Goal: Leave review/rating: Leave review/rating

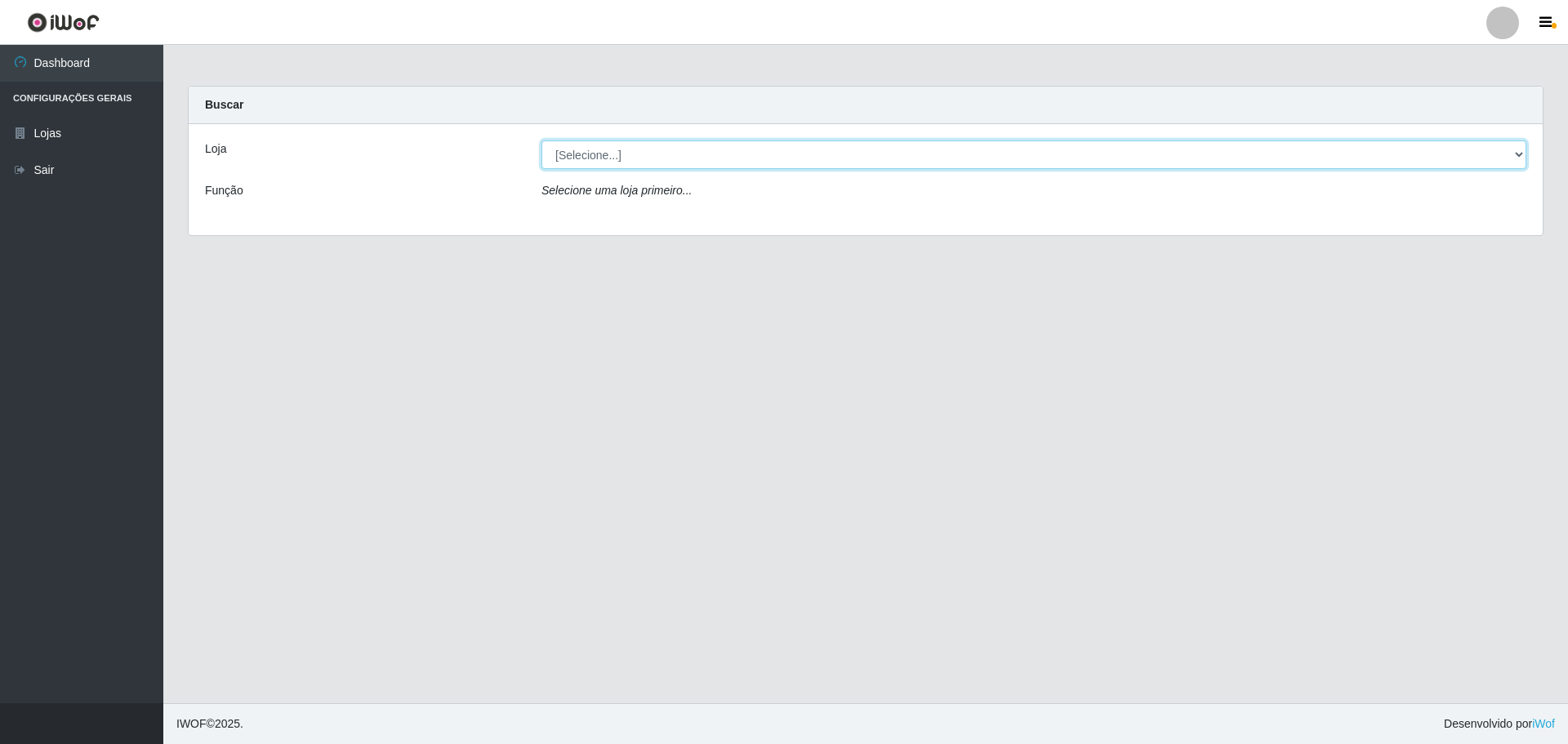
click at [571, 151] on select "[Selecione...] [GEOGRAPHIC_DATA] - [GEOGRAPHIC_DATA]" at bounding box center [1033, 155] width 985 height 28
select select "528"
click at [541, 141] on select "[Selecione...] [GEOGRAPHIC_DATA] - [GEOGRAPHIC_DATA]" at bounding box center [1033, 155] width 985 height 28
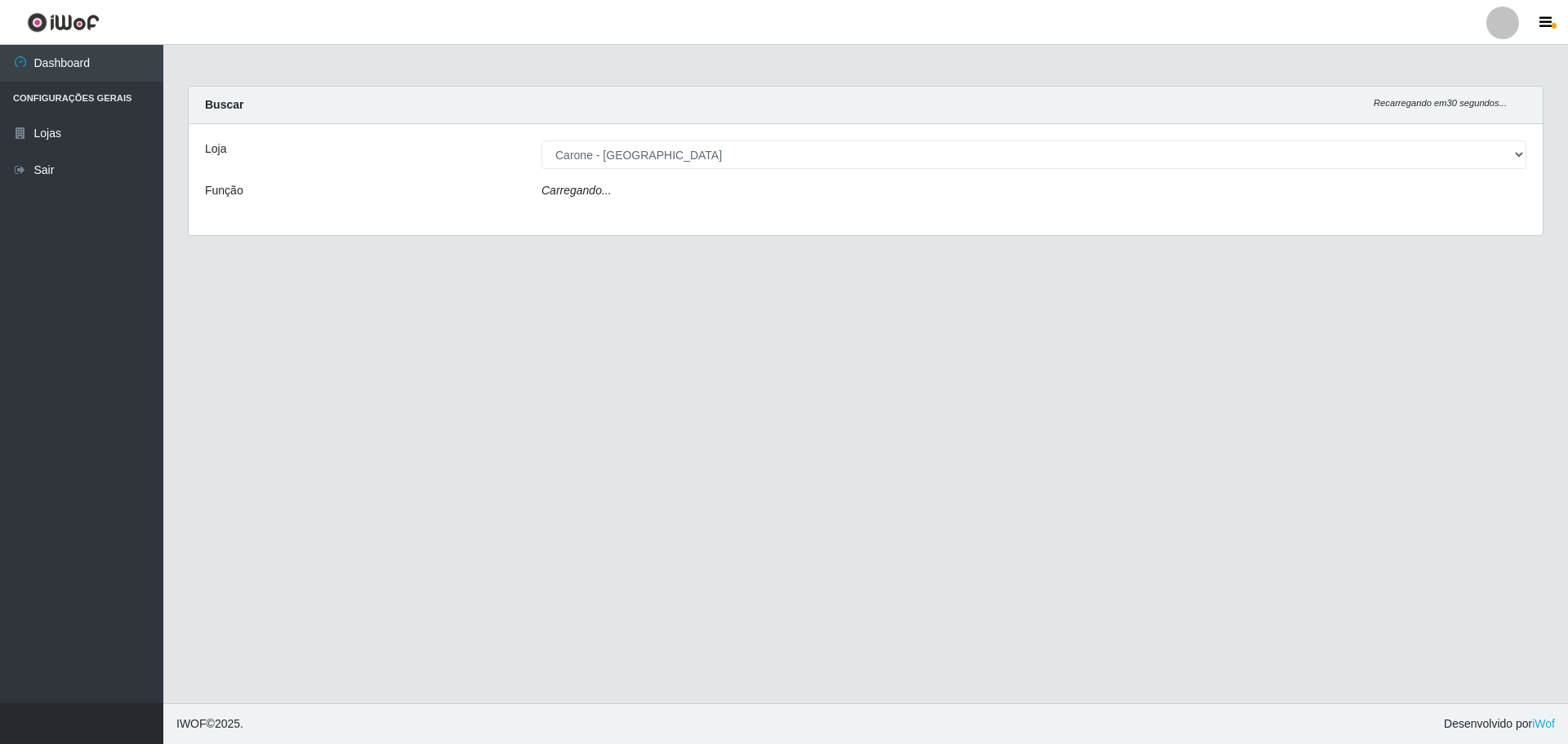
click at [629, 192] on div "Carregando..." at bounding box center [1033, 193] width 1010 height 24
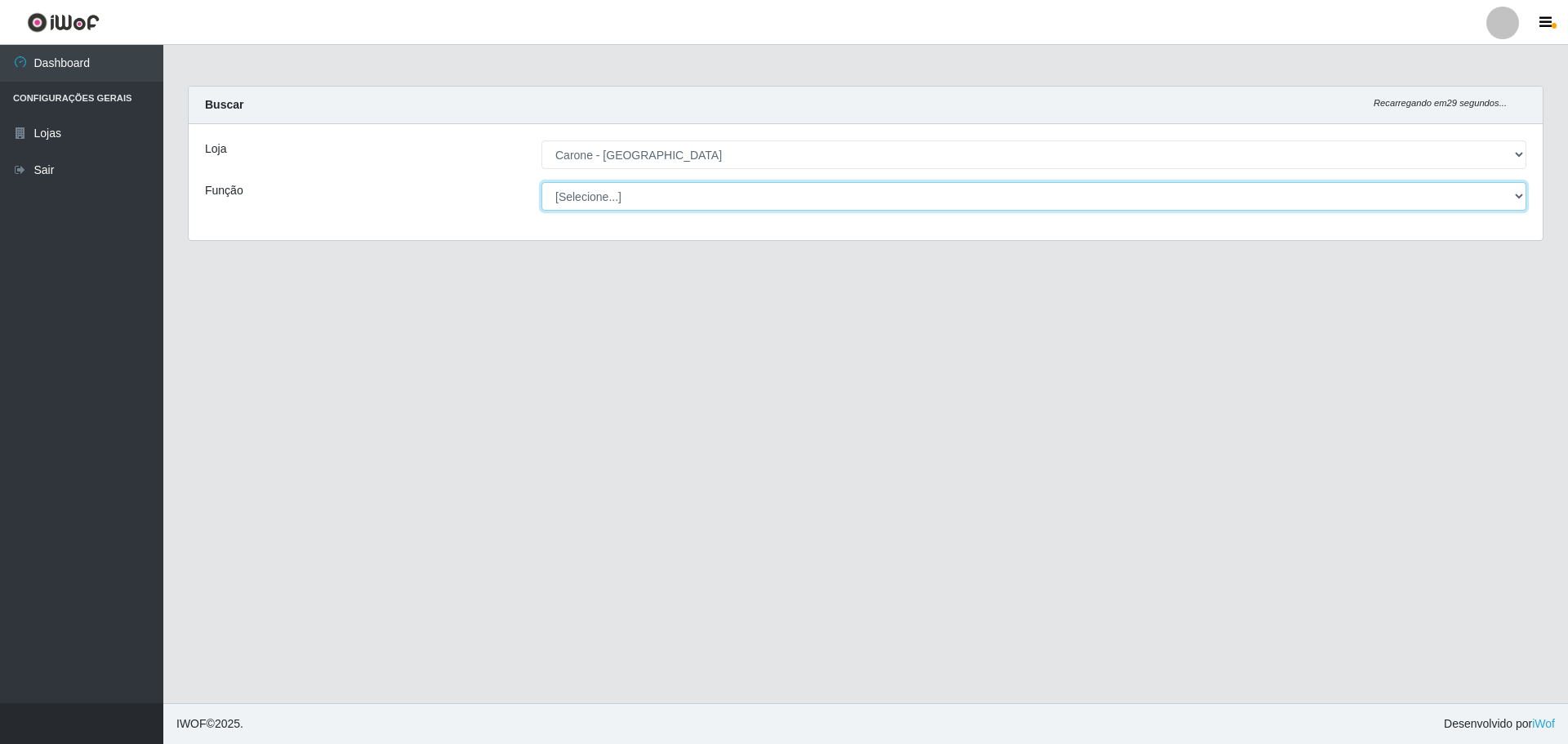
click at [635, 193] on select "[Selecione...] Auxiliar de Depósito Auxiliar de Depósito + Auxiliar de Depósito…" at bounding box center [1033, 196] width 985 height 28
select select "70"
click at [541, 182] on select "[Selecione...] Auxiliar de Depósito Auxiliar de Depósito + Auxiliar de Depósito…" at bounding box center [1033, 196] width 985 height 28
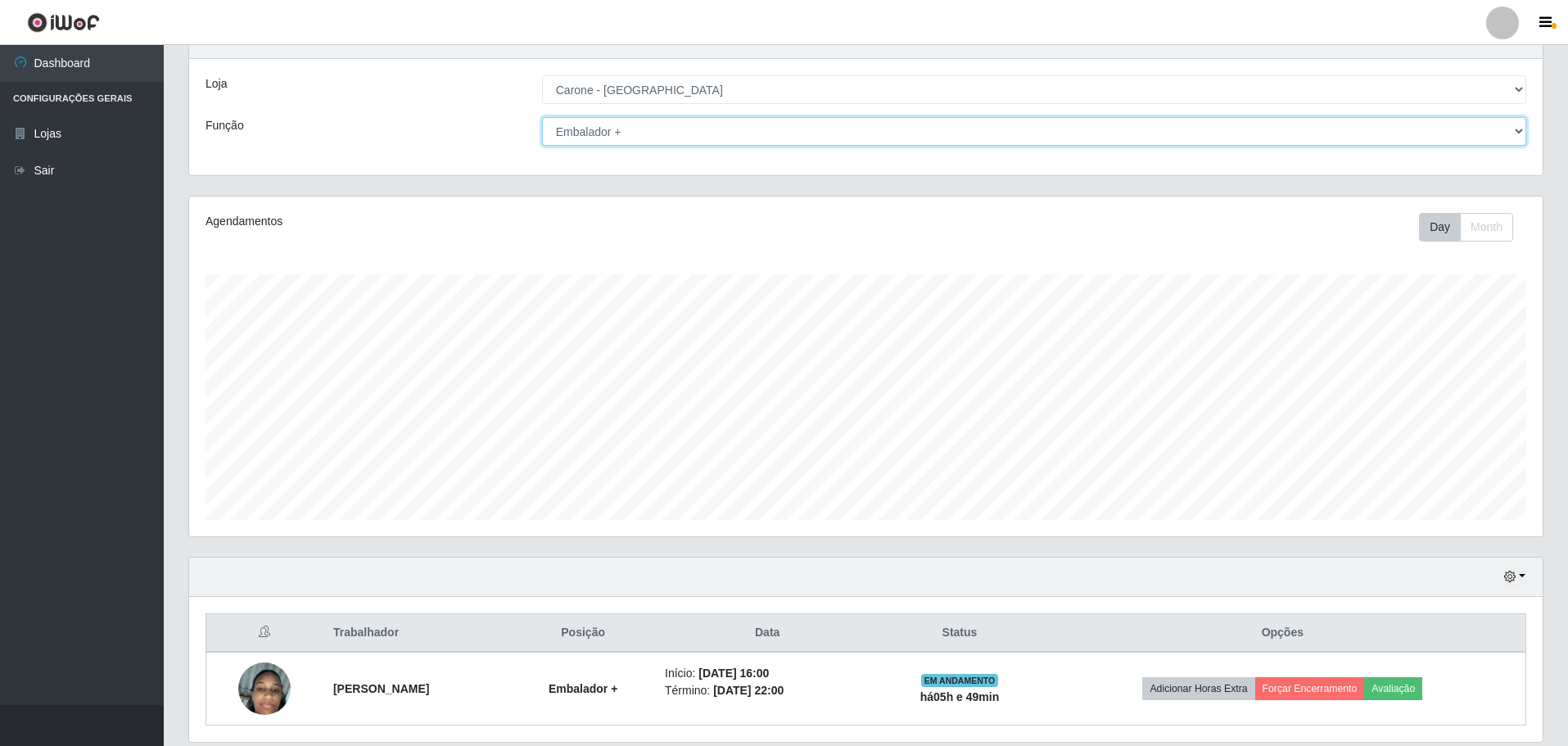
scroll to position [123, 0]
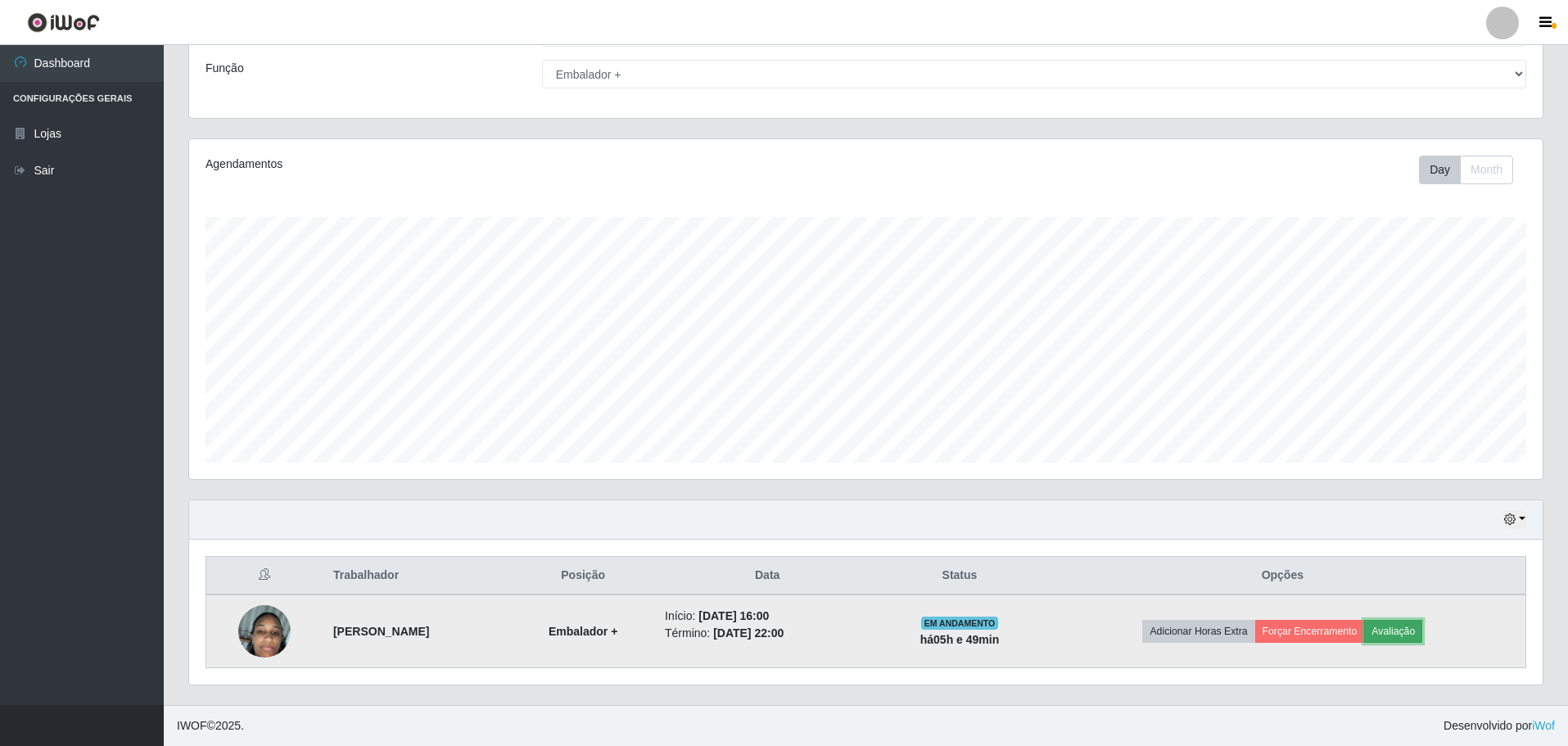
click at [1395, 628] on button "Avaliação" at bounding box center [1393, 632] width 59 height 23
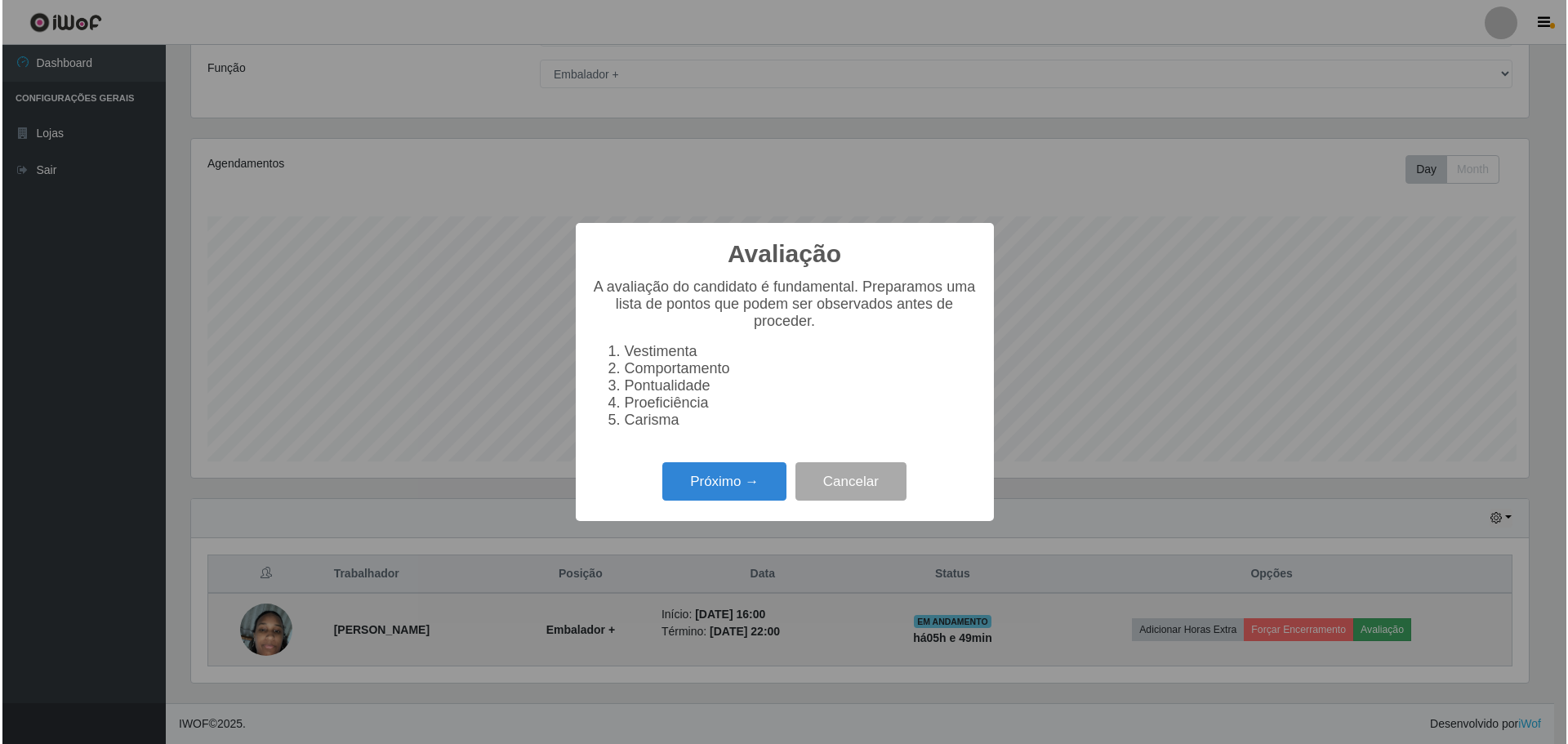
scroll to position [339, 1342]
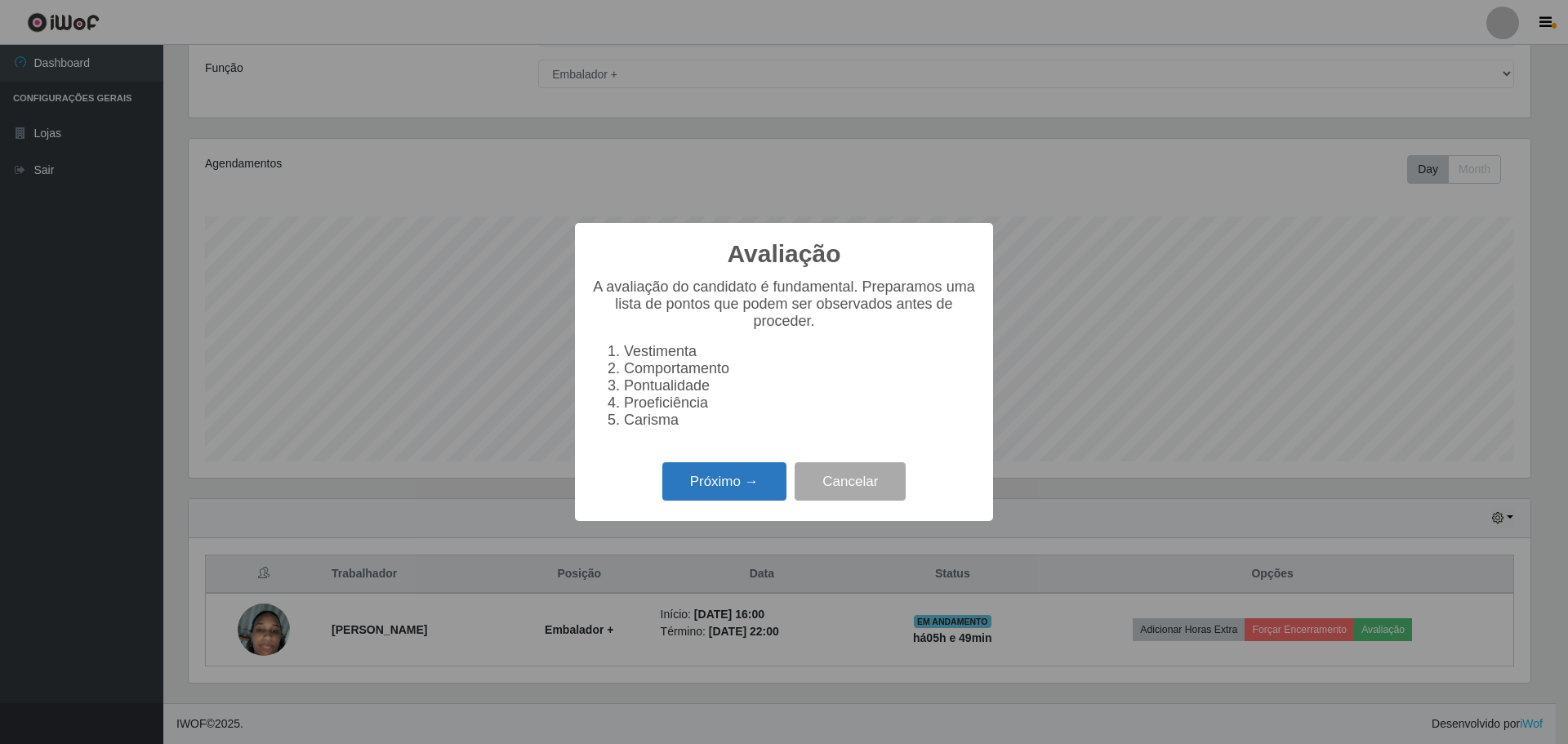
click at [744, 486] on button "Próximo →" at bounding box center [725, 481] width 124 height 39
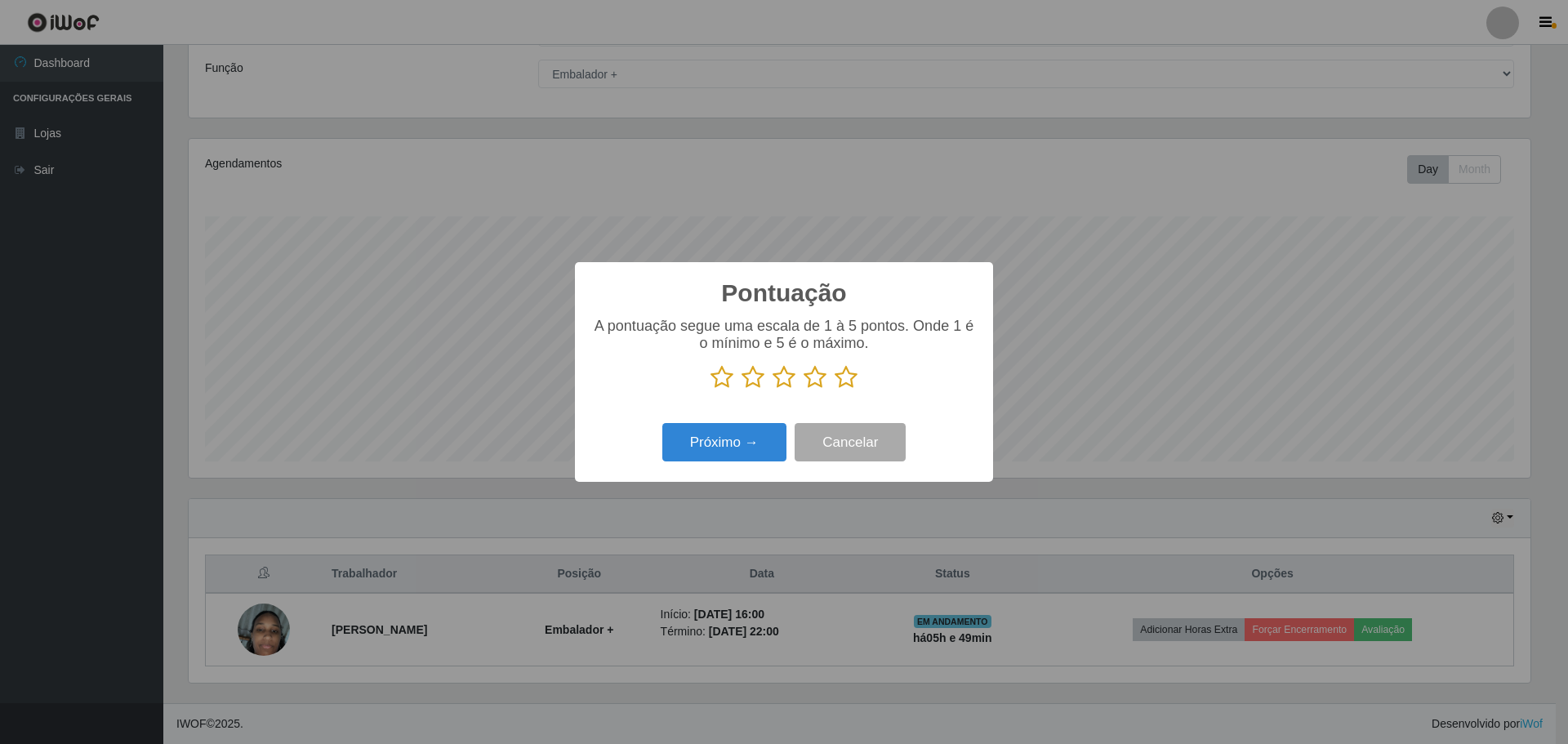
click at [844, 380] on icon at bounding box center [846, 377] width 23 height 25
click at [834, 389] on input "radio" at bounding box center [834, 389] width 0 height 0
click at [723, 451] on button "Próximo →" at bounding box center [725, 442] width 124 height 39
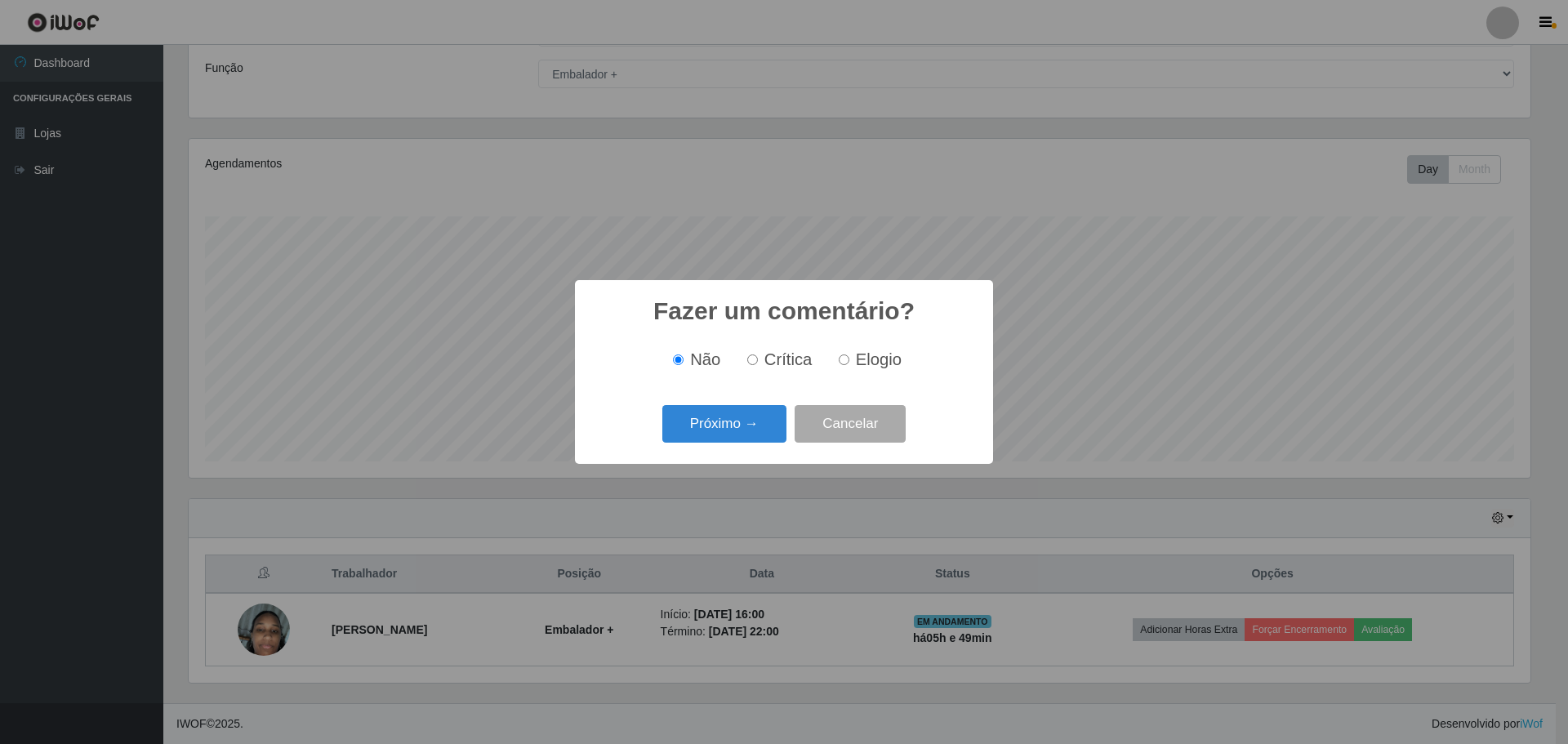
click at [876, 359] on span "Elogio" at bounding box center [879, 359] width 46 height 18
click at [850, 359] on input "Elogio" at bounding box center [844, 359] width 10 height 10
radio input "true"
click at [741, 426] on button "Próximo →" at bounding box center [725, 424] width 124 height 39
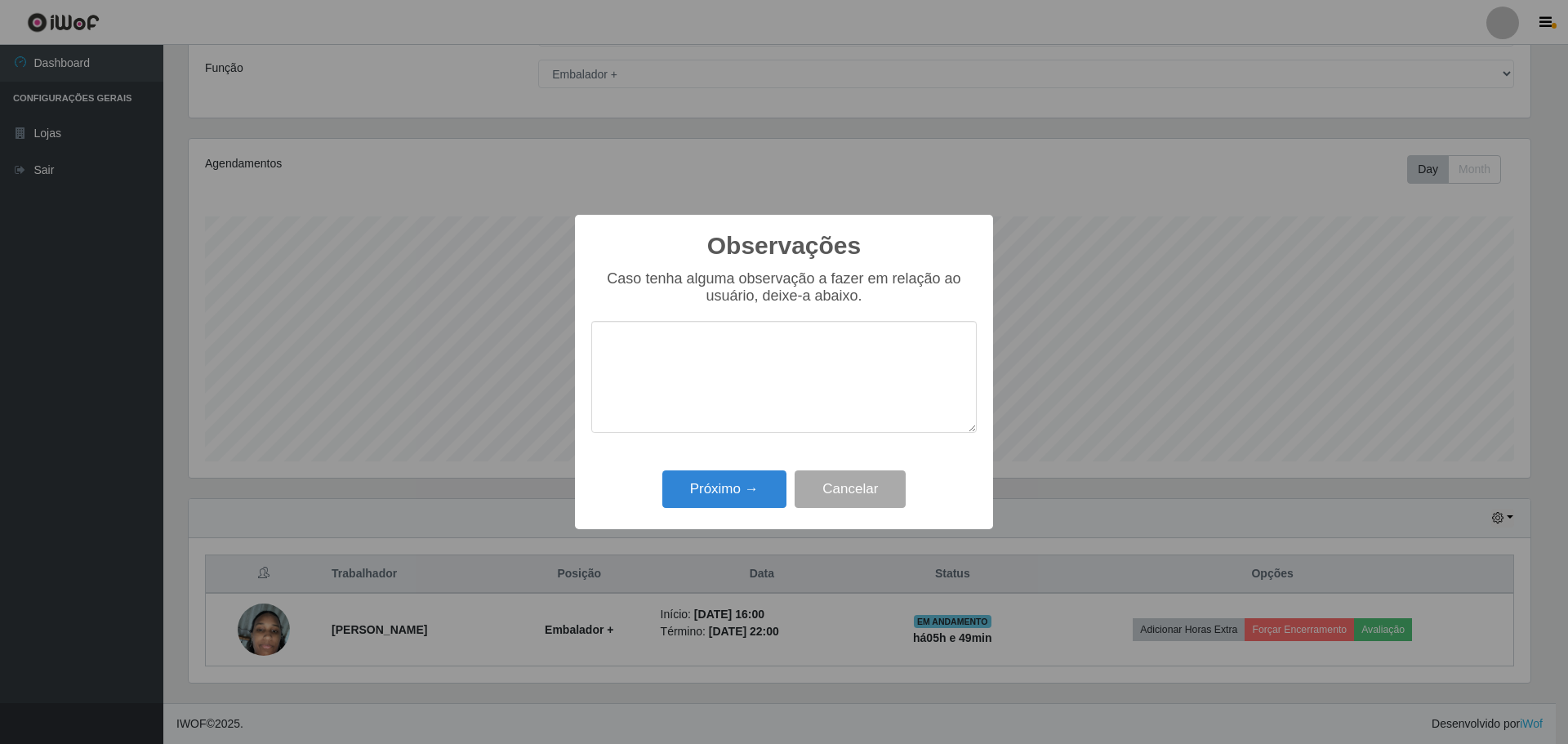
click at [753, 382] on textarea at bounding box center [784, 376] width 386 height 112
type textarea "simpática, [PERSON_NAME] em trabalho em equipe"
click at [731, 506] on button "Próximo →" at bounding box center [725, 489] width 124 height 39
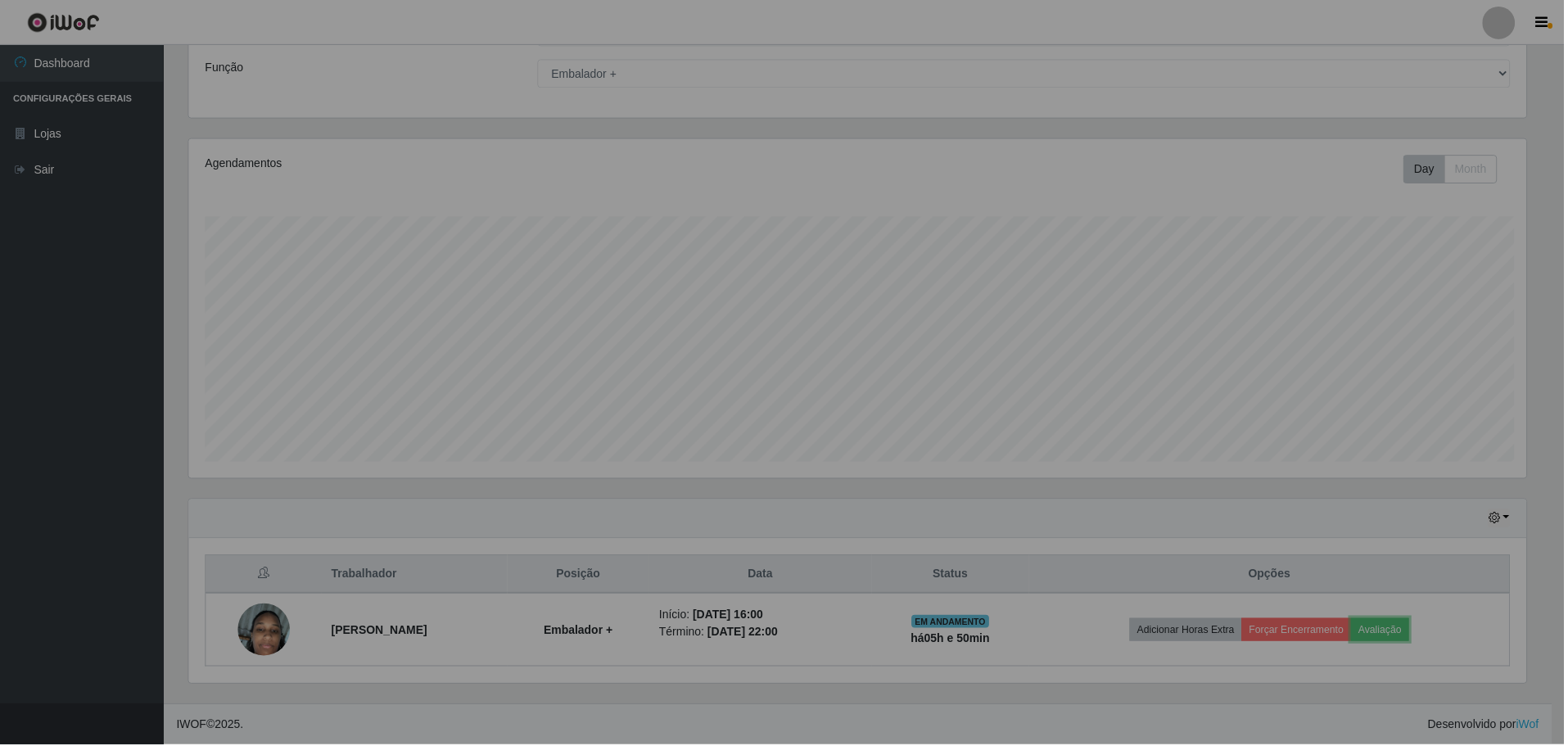
scroll to position [339, 1353]
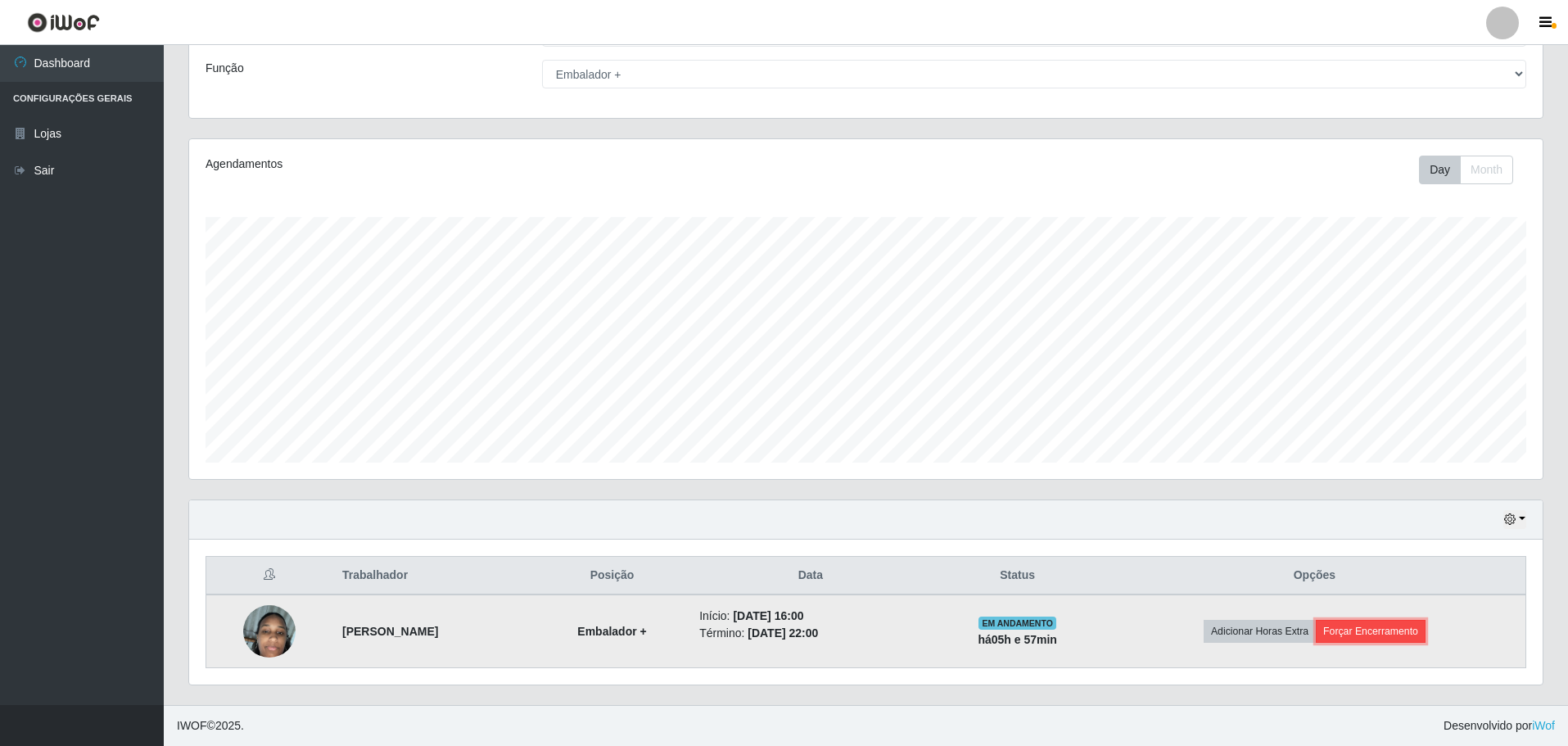
click at [1407, 632] on button "Forçar Encerramento" at bounding box center [1370, 632] width 110 height 23
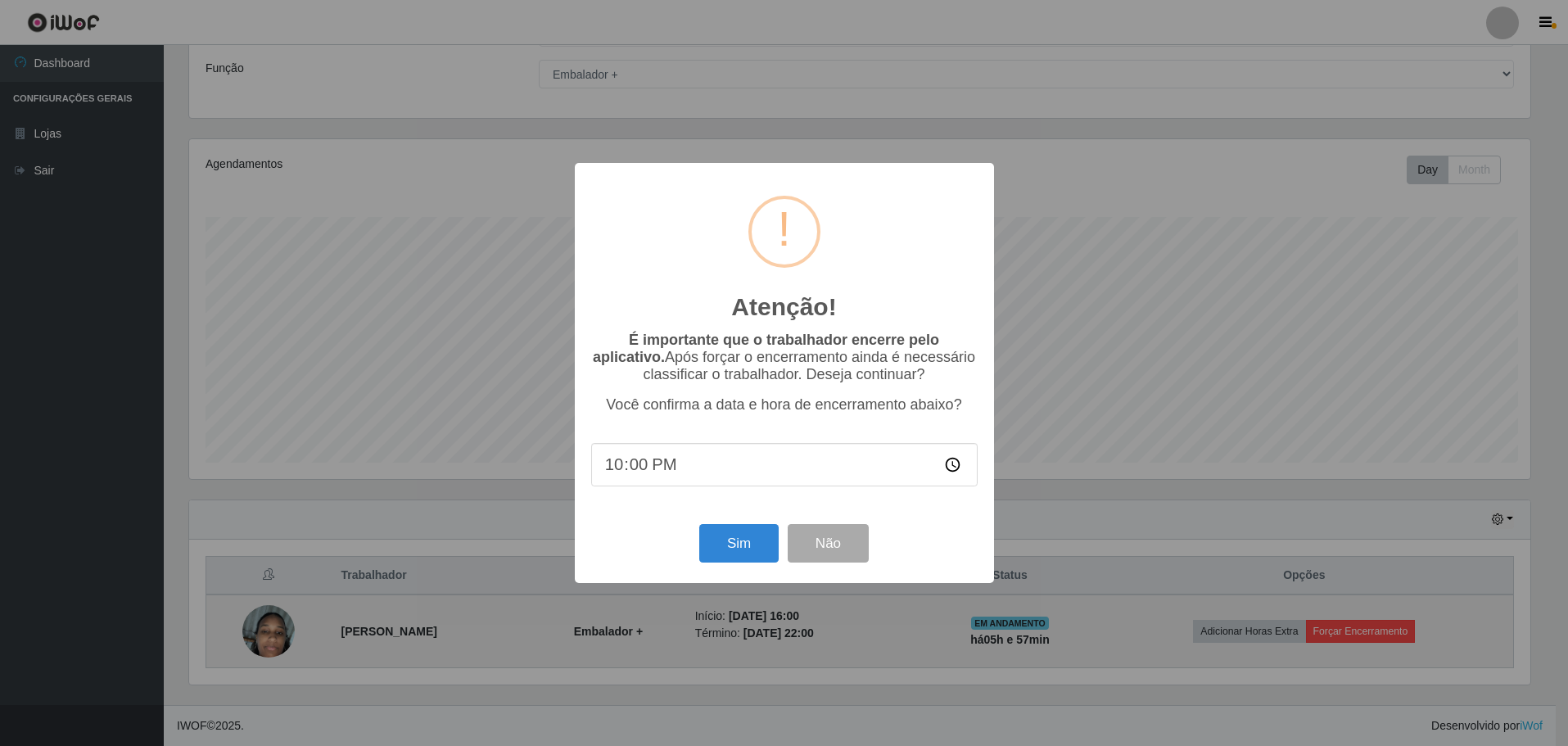
scroll to position [339, 1345]
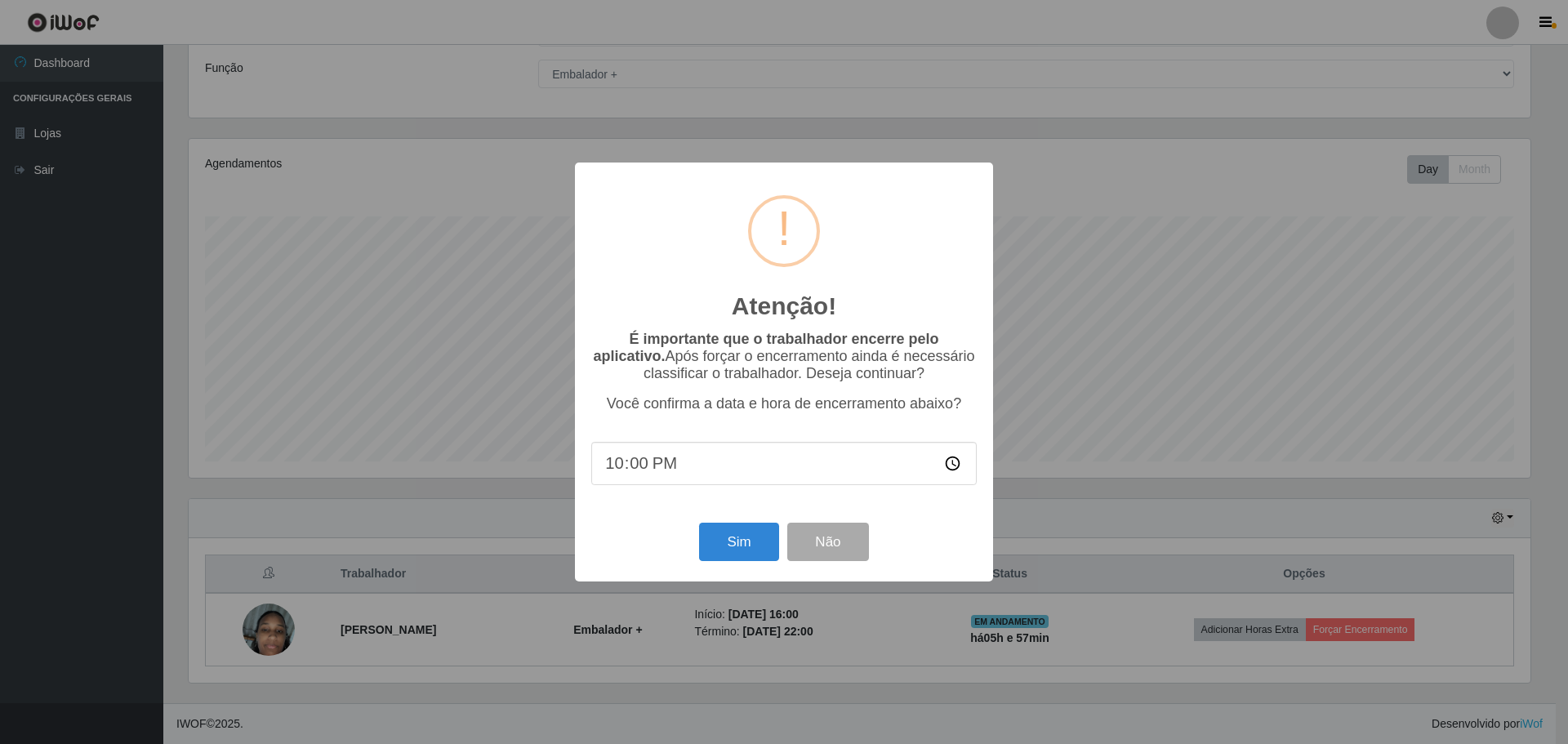
click at [645, 474] on input "22:00" at bounding box center [784, 464] width 386 height 43
click at [749, 558] on button "Sim" at bounding box center [738, 541] width 79 height 39
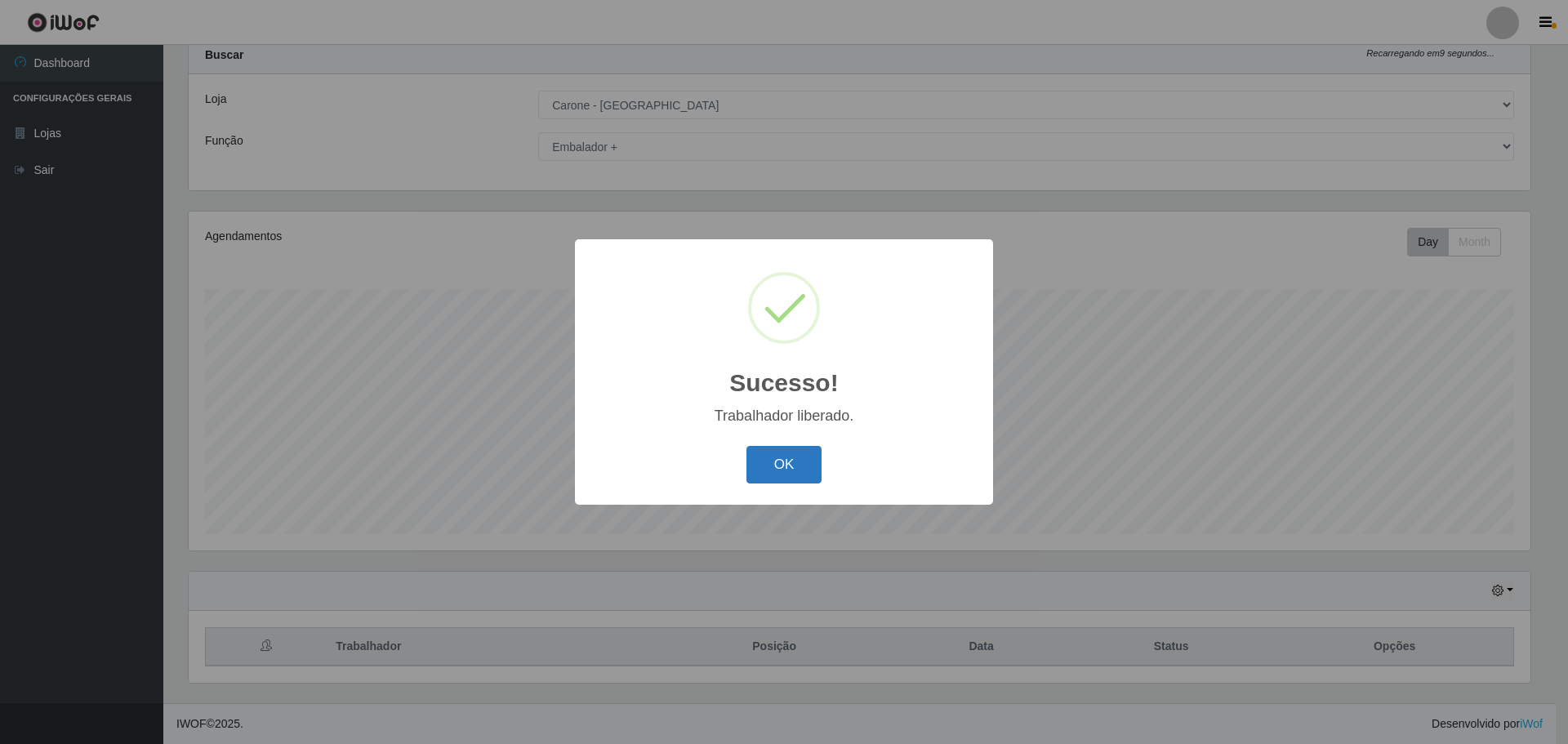
click at [777, 472] on button "OK" at bounding box center [784, 465] width 76 height 39
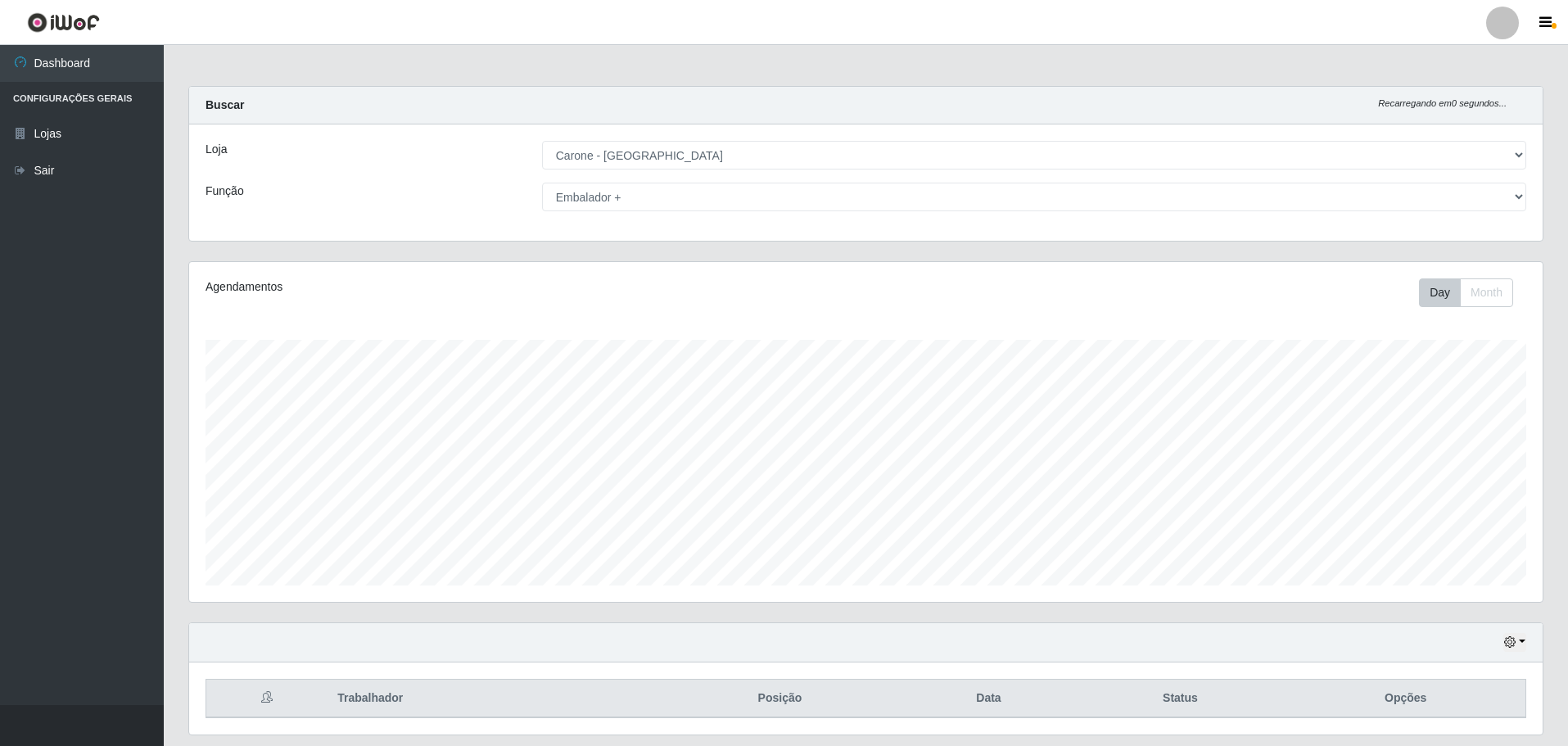
scroll to position [50, 0]
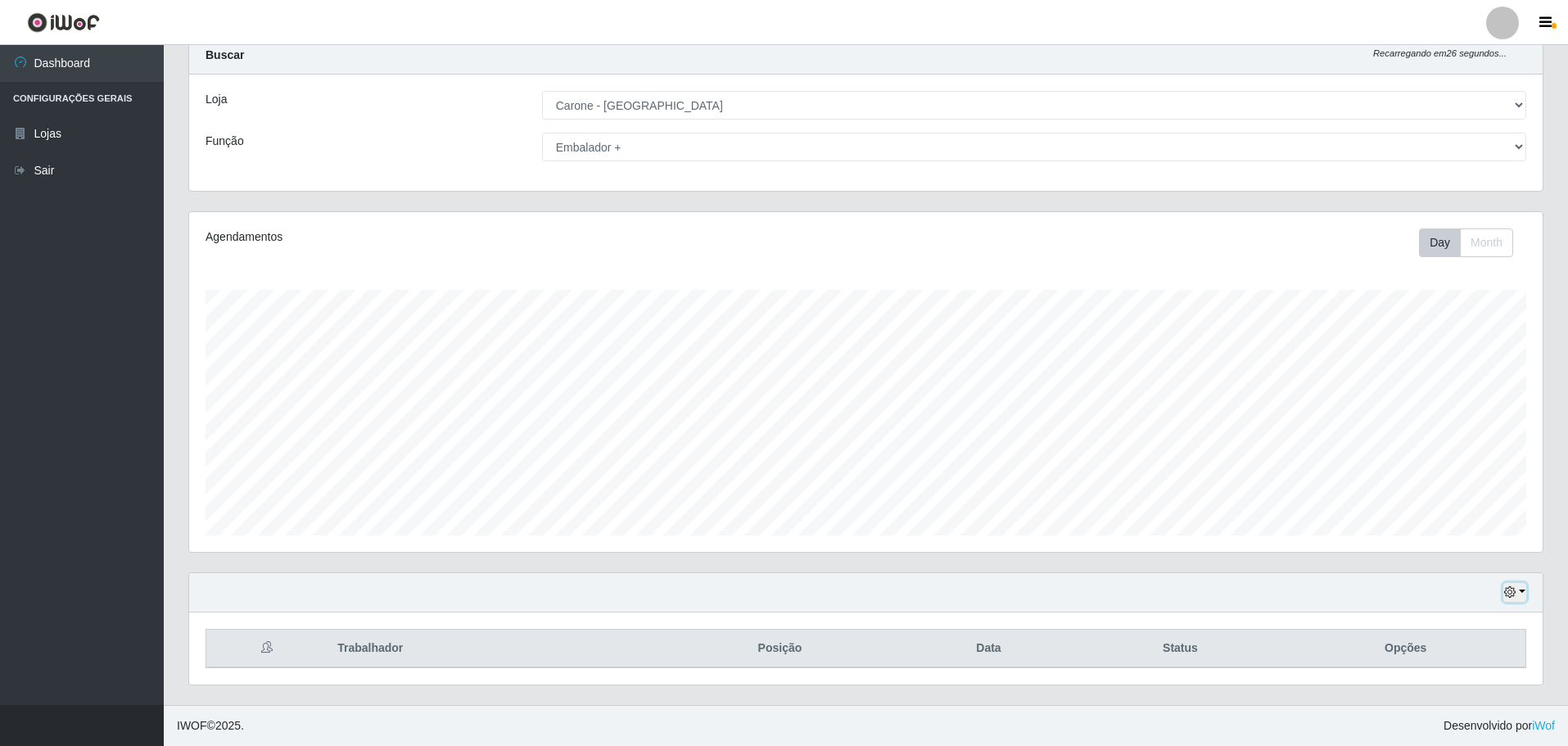
click at [1522, 591] on button "button" at bounding box center [1514, 593] width 23 height 19
click at [1490, 455] on button "1 dia" at bounding box center [1460, 462] width 129 height 34
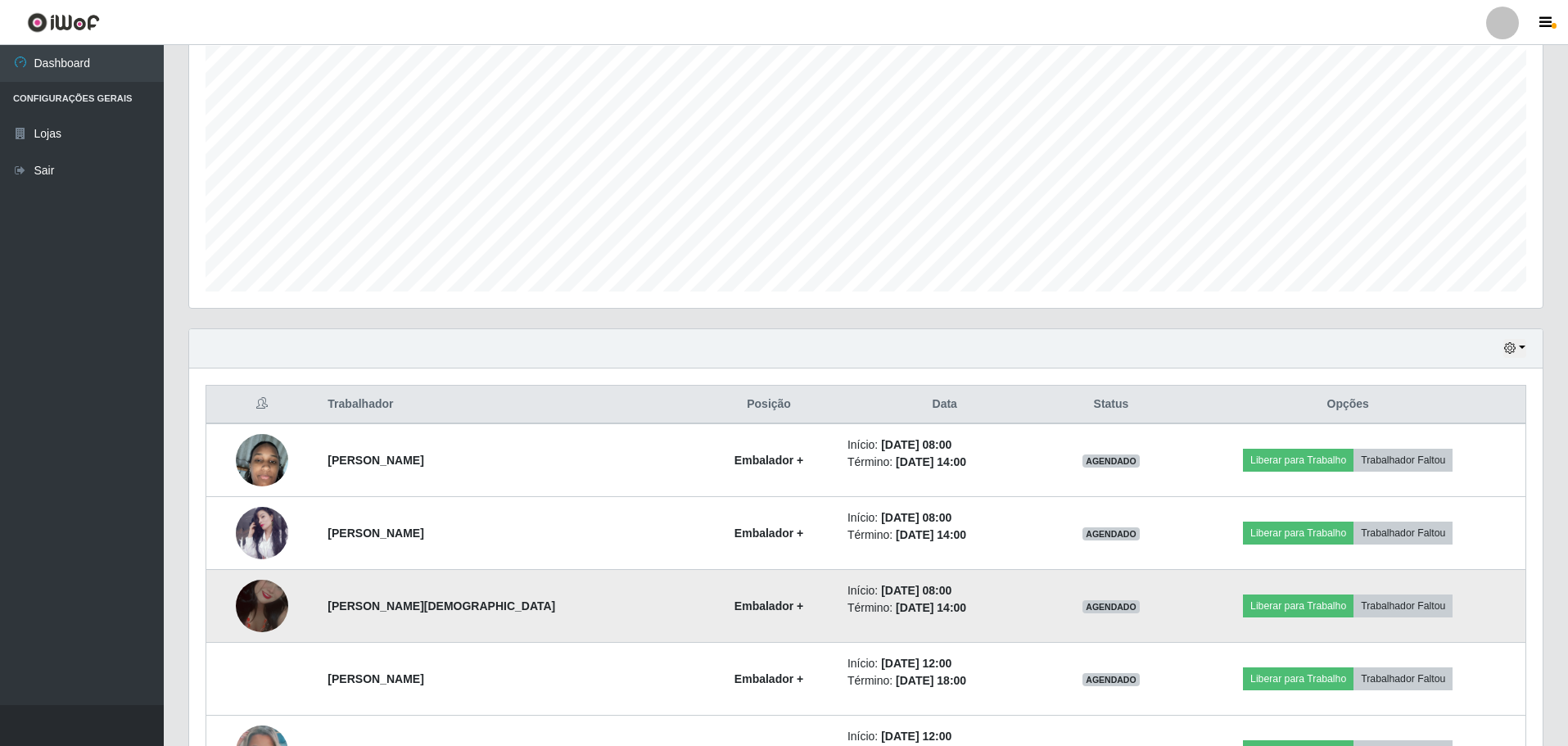
scroll to position [296, 0]
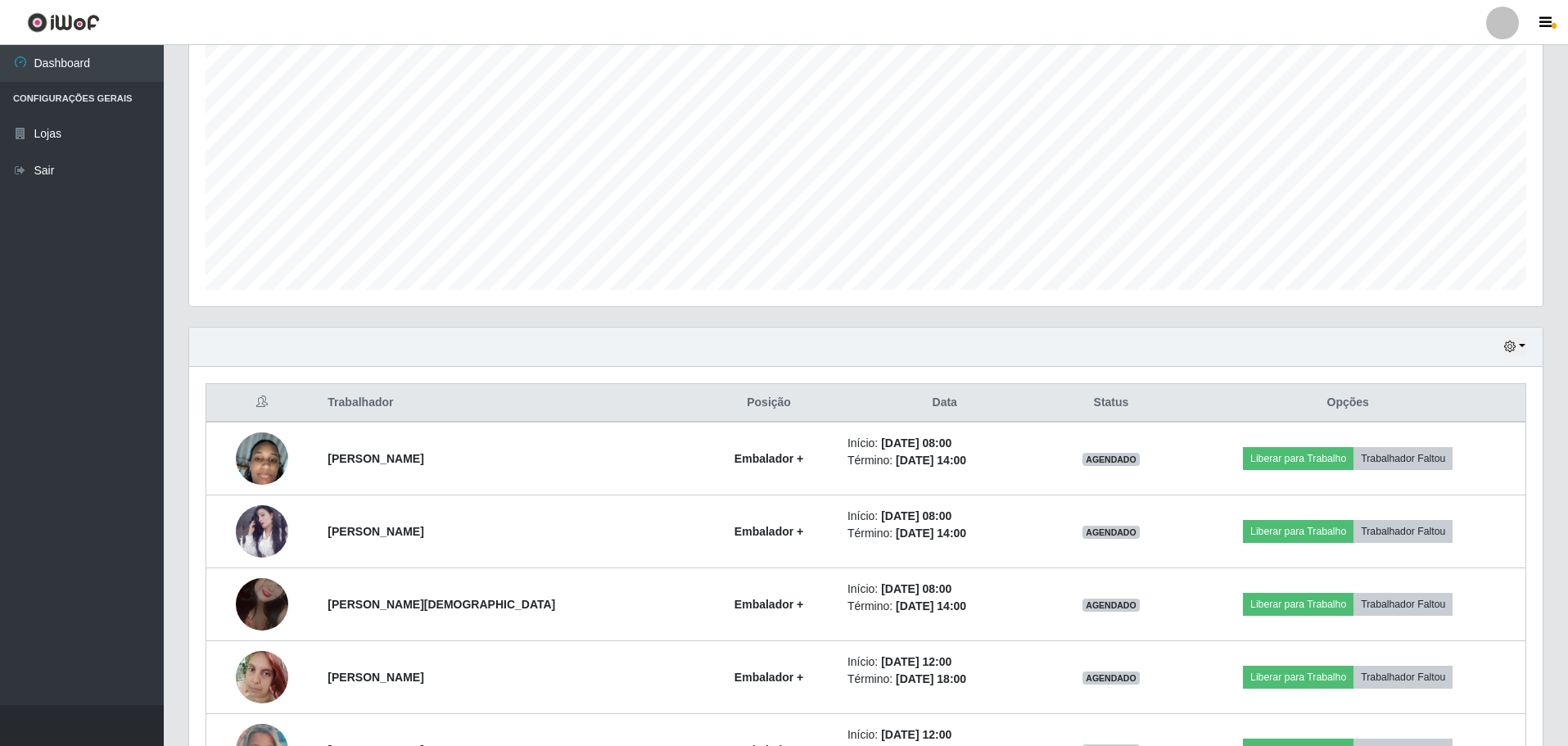
click at [1526, 345] on div "Hoje 1 dia 3 dias 1 Semana Não encerrados" at bounding box center [866, 347] width 1353 height 40
click at [1507, 343] on icon "button" at bounding box center [1509, 346] width 11 height 11
click at [1492, 358] on div "Hoje 1 dia 3 dias 1 Semana Não encerrados" at bounding box center [1460, 444] width 131 height 173
click at [1479, 372] on button "Hoje" at bounding box center [1460, 375] width 129 height 34
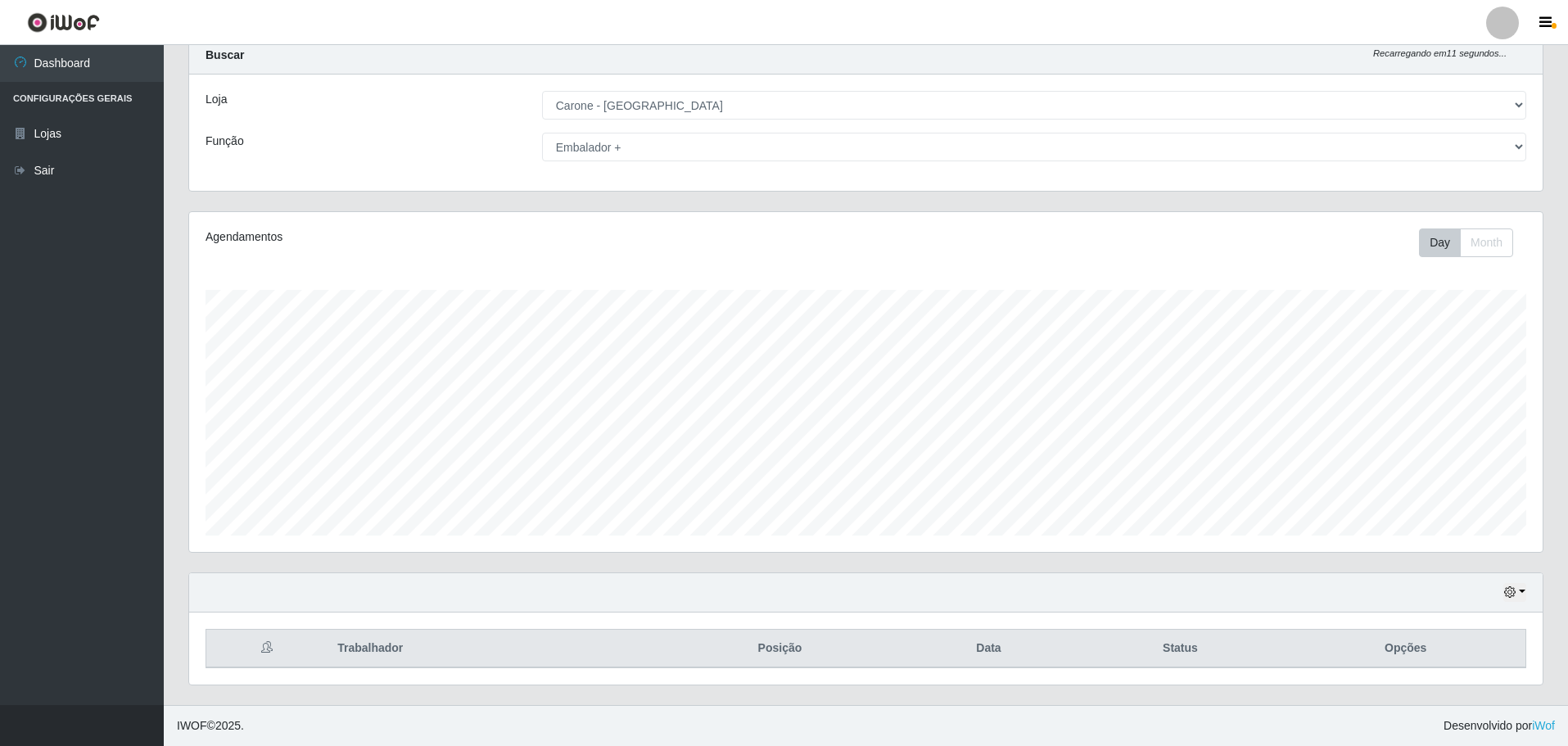
scroll to position [50, 0]
